Goal: Task Accomplishment & Management: Complete application form

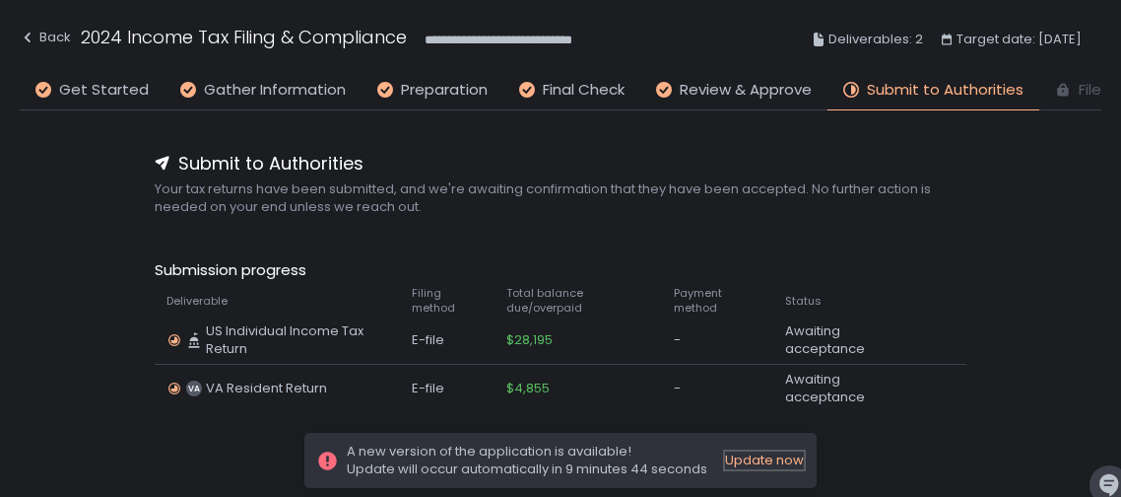
click at [763, 467] on div "Update now" at bounding box center [764, 460] width 79 height 18
